Goal: Task Accomplishment & Management: Manage account settings

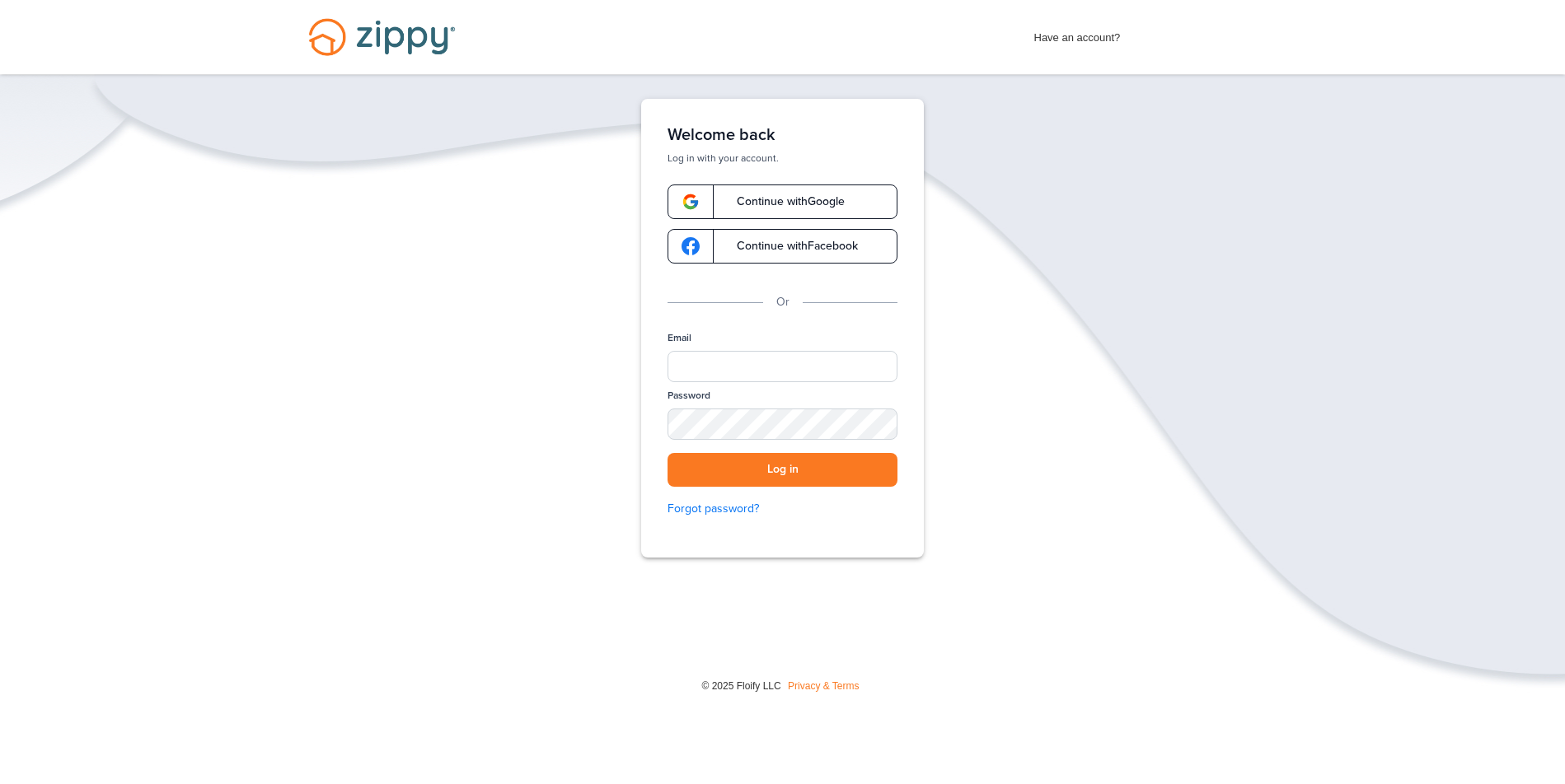
click at [840, 204] on span "Continue with Google" at bounding box center [782, 201] width 125 height 12
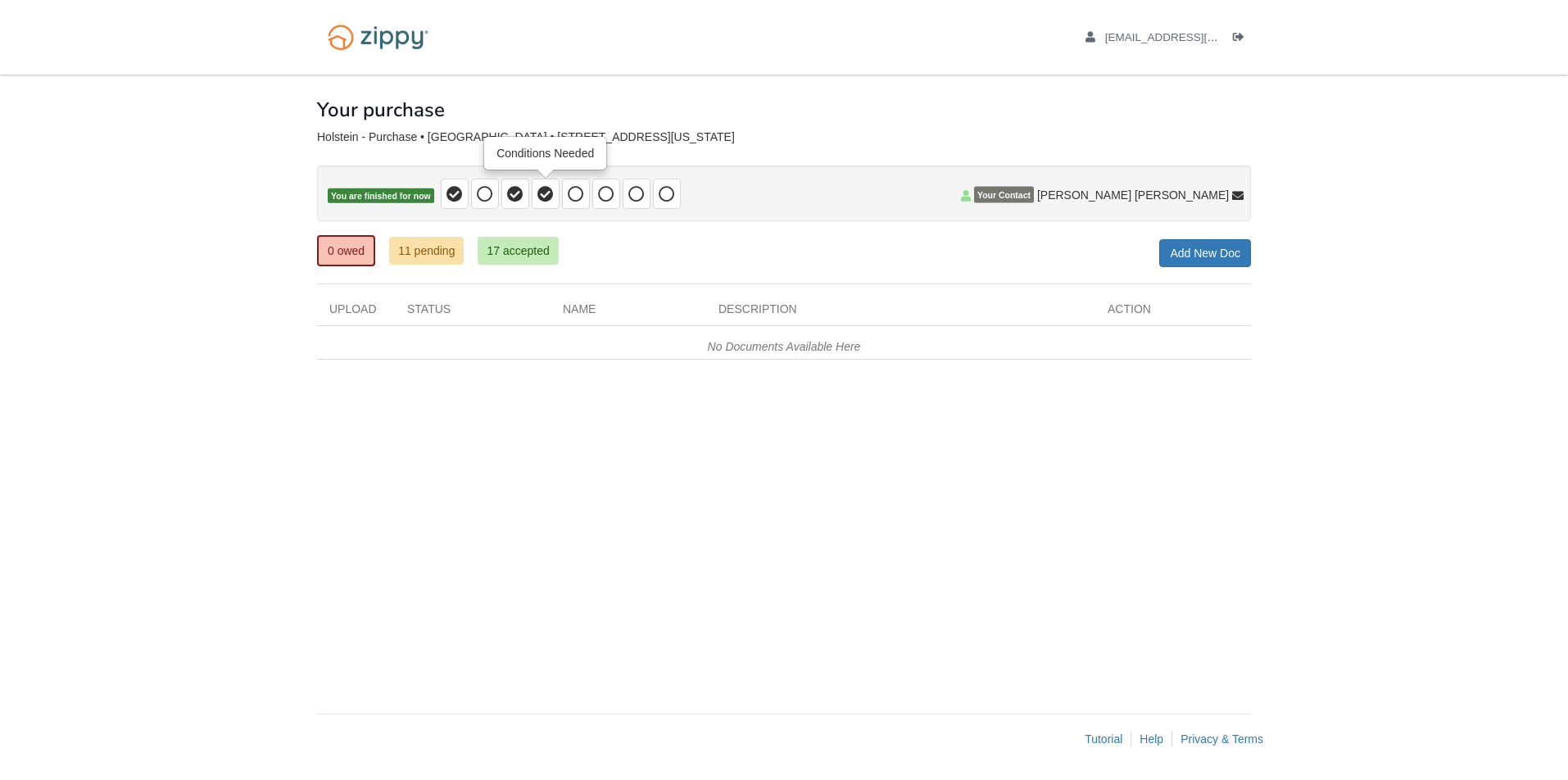
click at [536, 193] on span at bounding box center [545, 194] width 27 height 30
click at [436, 246] on link "11 pending" at bounding box center [427, 250] width 74 height 27
